Goal: Information Seeking & Learning: Learn about a topic

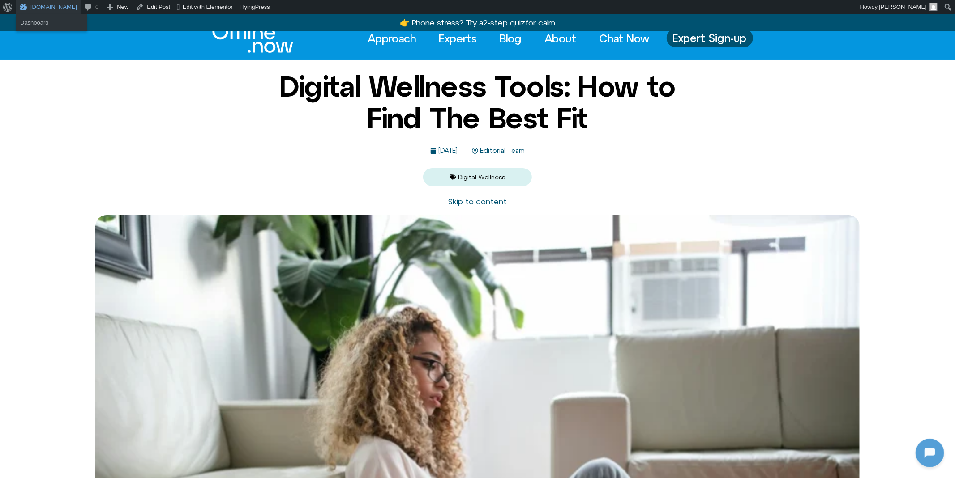
click at [54, 5] on link "[DOMAIN_NAME]" at bounding box center [48, 7] width 65 height 14
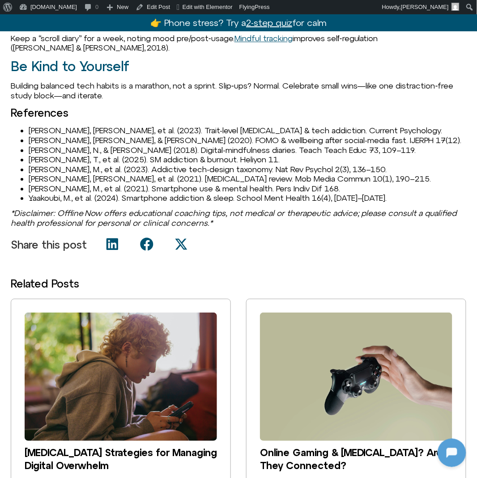
scroll to position [1208, 0]
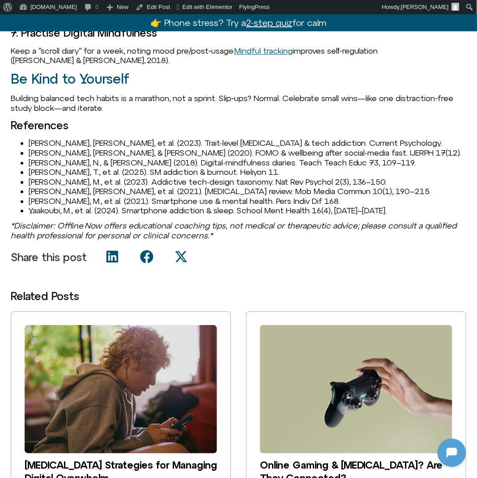
click at [371, 148] on li "Brown, L., & Kuss, D. J. (2020). FOMO & wellbeing after social-media fast. IJER…" at bounding box center [248, 153] width 438 height 10
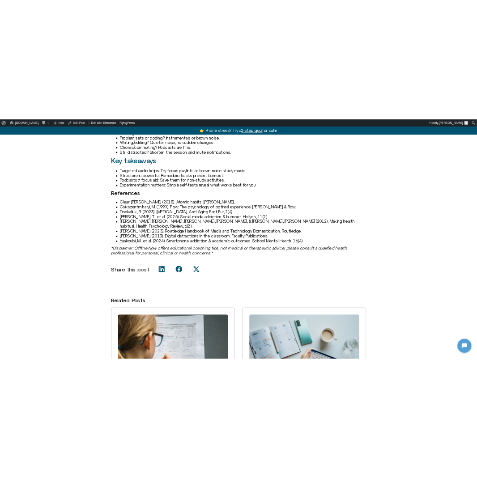
scroll to position [1355, 0]
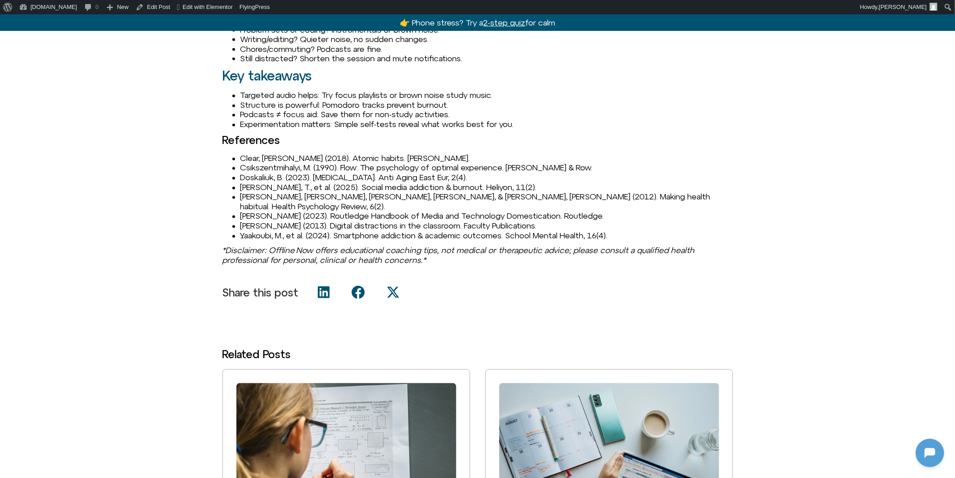
click at [242, 158] on li "Clear, [PERSON_NAME] (2018). Atomic habits. [PERSON_NAME]." at bounding box center [486, 159] width 492 height 10
copy li "Clear"
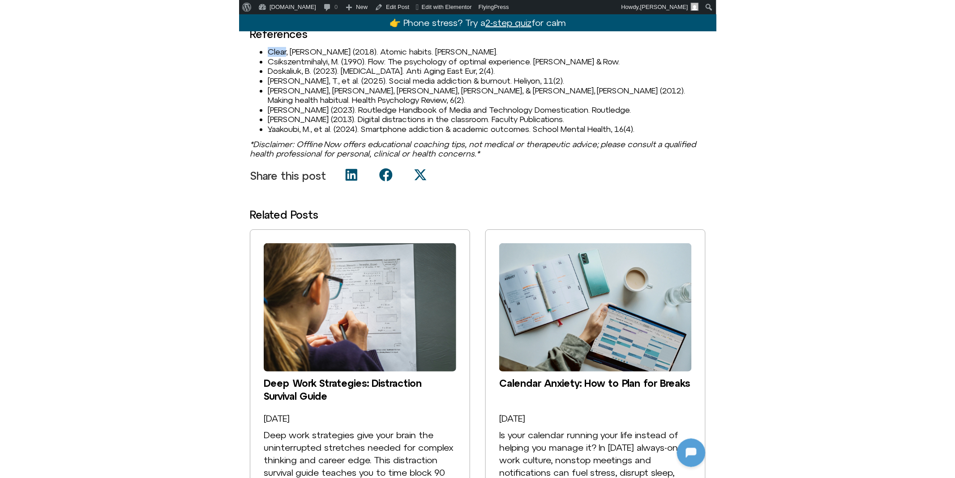
scroll to position [1214, 0]
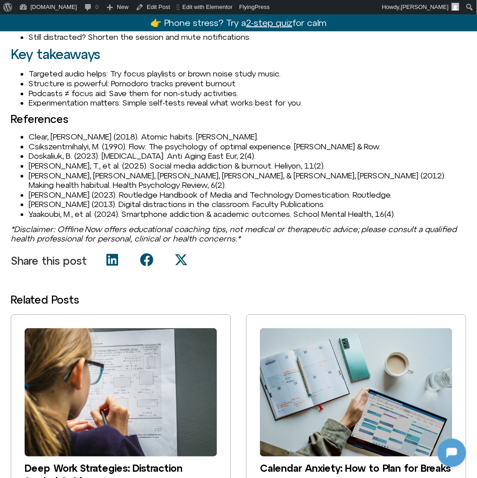
click at [68, 149] on li "Csikszentmihalyi, M. (1990). Flow: The psychology of optimal experience. [PERSO…" at bounding box center [248, 147] width 438 height 10
copy li "Csikszentmihalyi"
click at [125, 147] on li "Csikszentmihalyi, M. (1990). Flow: The psychology of optimal experience. [PERSO…" at bounding box center [248, 147] width 438 height 10
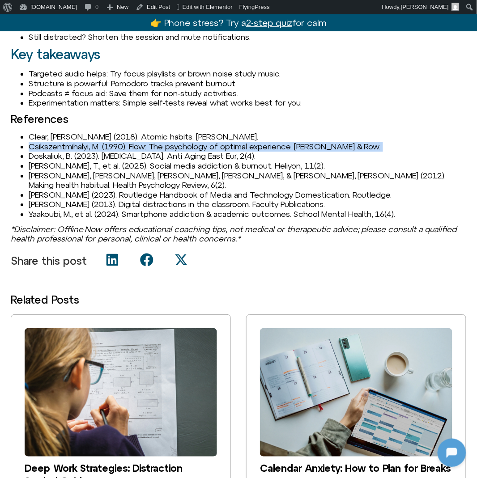
click at [125, 147] on li "Csikszentmihalyi, M. (1990). Flow: The psychology of optimal experience. [PERSO…" at bounding box center [248, 147] width 438 height 10
copy ul "Csikszentmihalyi, M. (1990). Flow: The psychology of optimal experience. [PERSO…"
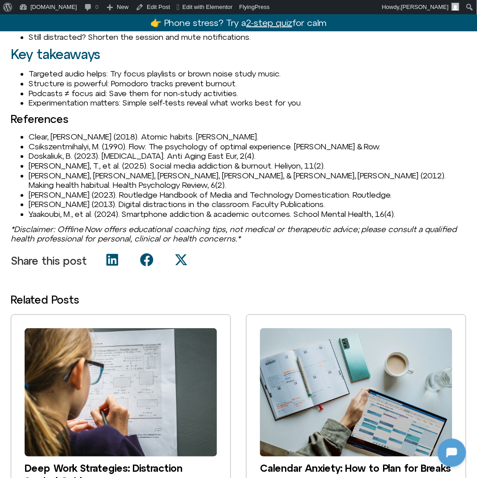
click at [38, 160] on li "Doskaliuk, B. (2023). [MEDICAL_DATA]. Anti Aging East Eur, 2(4)." at bounding box center [248, 156] width 438 height 10
copy li "Doskaliuk"
click at [41, 165] on li "[PERSON_NAME], T., et al. (2025). Social media addiction & burnout. Heliyon, 11…" at bounding box center [248, 166] width 438 height 10
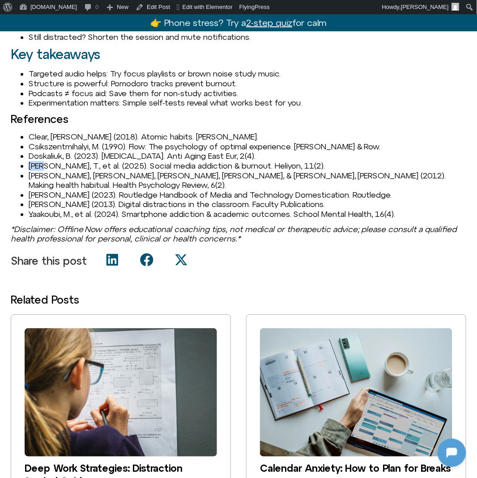
copy li "Feng"
drag, startPoint x: 29, startPoint y: 175, endPoint x: 68, endPoint y: 175, distance: 39.8
click at [68, 175] on li "[PERSON_NAME], [PERSON_NAME], [PERSON_NAME], [PERSON_NAME], & [PERSON_NAME], [P…" at bounding box center [248, 180] width 438 height 19
copy li "Gardner, B"
click at [124, 176] on li "[PERSON_NAME], [PERSON_NAME], [PERSON_NAME], [PERSON_NAME], & [PERSON_NAME], [P…" at bounding box center [248, 180] width 438 height 19
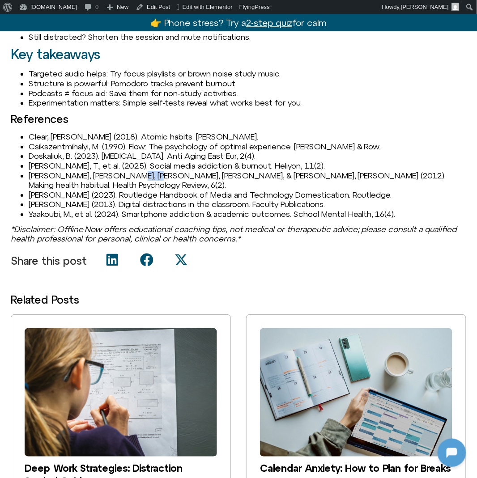
click at [124, 176] on li "[PERSON_NAME], [PERSON_NAME], [PERSON_NAME], [PERSON_NAME], & [PERSON_NAME], [P…" at bounding box center [248, 180] width 438 height 19
copy li "Wardle"
click at [100, 175] on li "[PERSON_NAME], [PERSON_NAME], [PERSON_NAME], [PERSON_NAME], & [PERSON_NAME], [P…" at bounding box center [248, 180] width 438 height 19
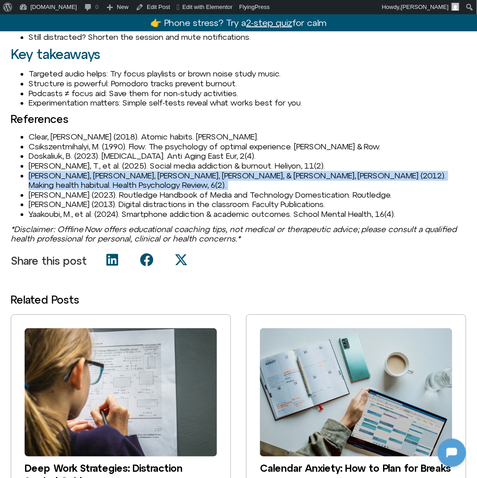
click at [100, 175] on li "[PERSON_NAME], [PERSON_NAME], [PERSON_NAME], [PERSON_NAME], & [PERSON_NAME], [P…" at bounding box center [248, 180] width 438 height 19
copy ul "[PERSON_NAME], [PERSON_NAME], [PERSON_NAME], [PERSON_NAME], & [PERSON_NAME], [P…"
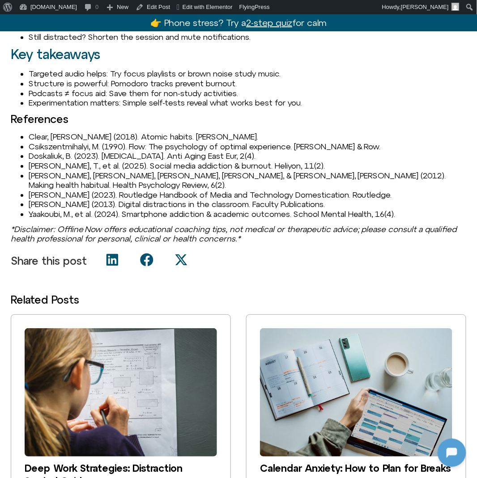
click at [40, 190] on li "Karlsen, F. (2023). Routledge Handbook of Media and Technology Domestication. R…" at bounding box center [248, 195] width 438 height 10
copy li "Karlsen"
click at [160, 190] on li "Karlsen, F. (2023). Routledge Handbook of Media and Technology Domestication. R…" at bounding box center [248, 195] width 438 height 10
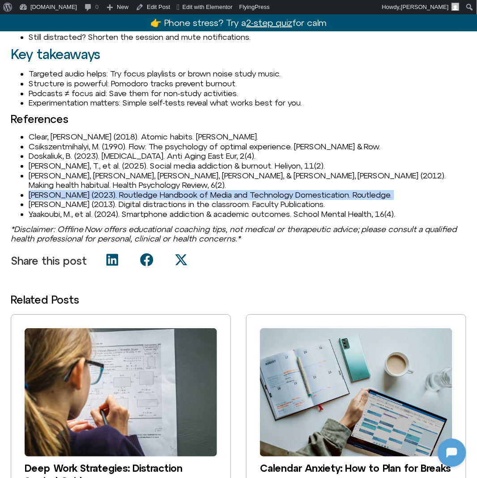
click at [160, 190] on li "Karlsen, F. (2023). Routledge Handbook of Media and Technology Domestication. R…" at bounding box center [248, 195] width 438 height 10
copy ul "Karlsen, F. (2023). Routledge Handbook of Media and Technology Domestication. R…"
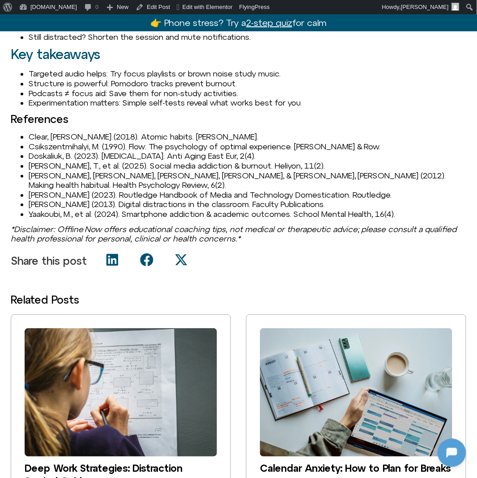
click at [50, 200] on li "[PERSON_NAME] (2013). Digital distractions in the classroom. Faculty Publicatio…" at bounding box center [248, 205] width 438 height 10
click at [54, 209] on li "Yaakoubi, M., et al. (2024). Smartphone addiction & academic outcomes. School M…" at bounding box center [248, 214] width 438 height 10
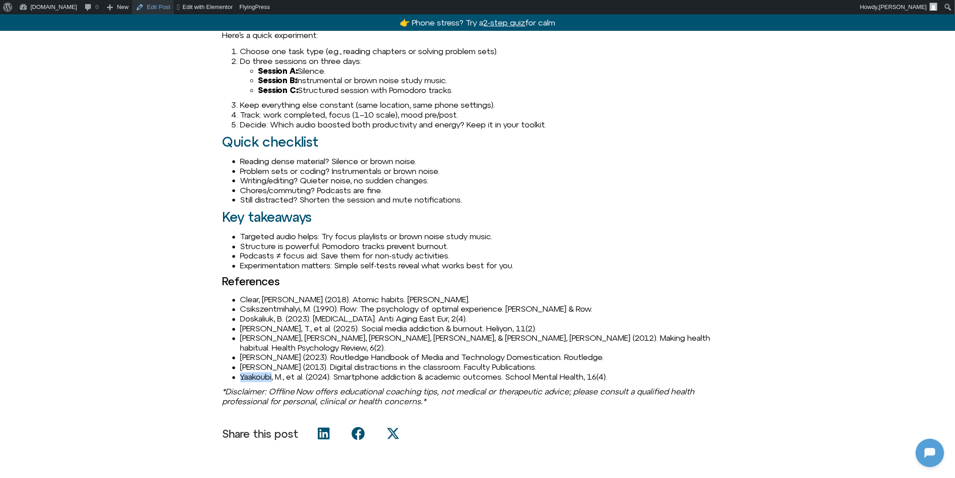
click at [150, 6] on link "Edit Post" at bounding box center [153, 7] width 42 height 14
